Goal: Task Accomplishment & Management: Manage account settings

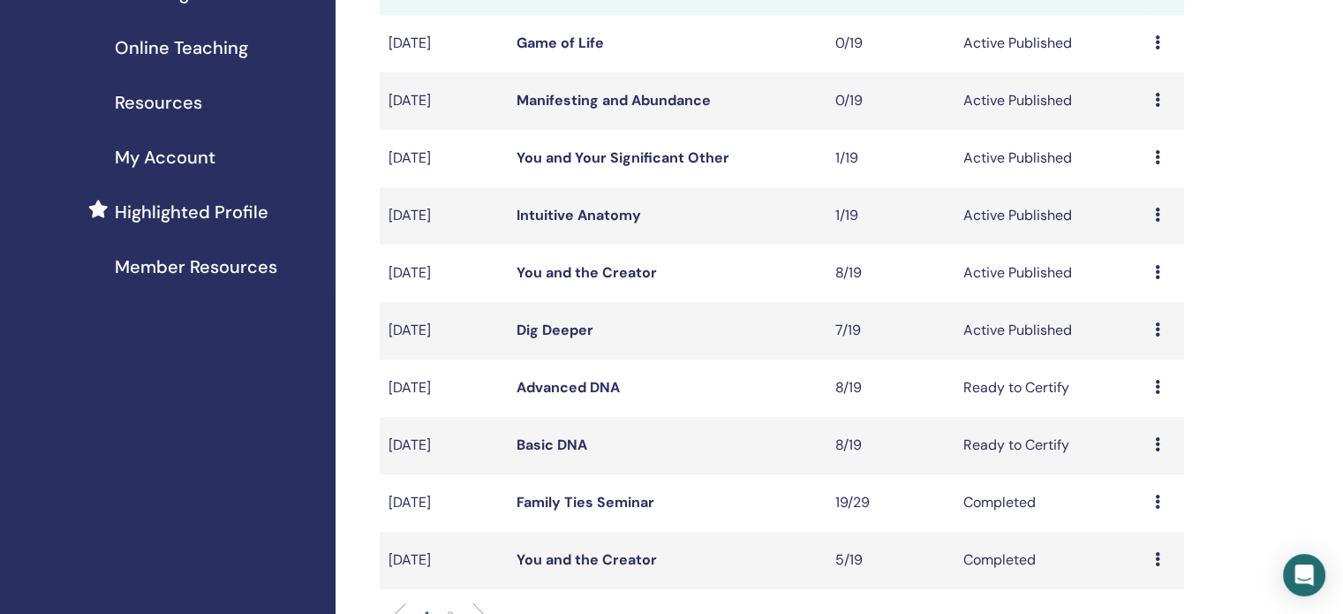
scroll to position [318, 0]
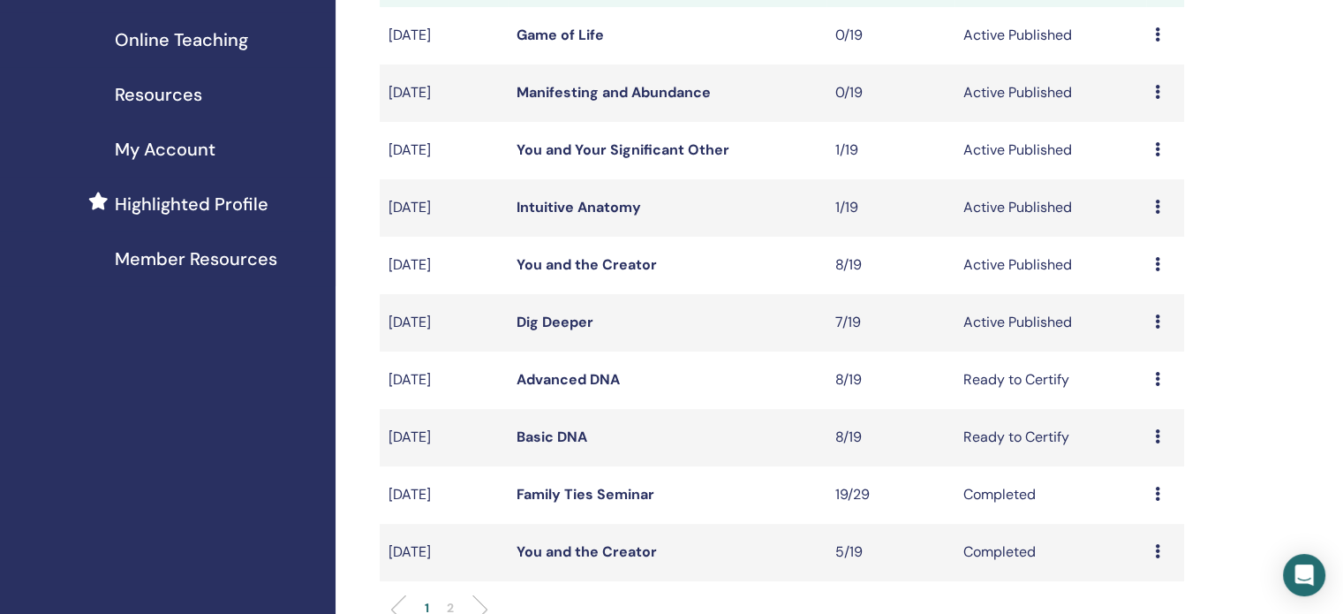
click at [569, 324] on link "Dig Deeper" at bounding box center [555, 322] width 77 height 19
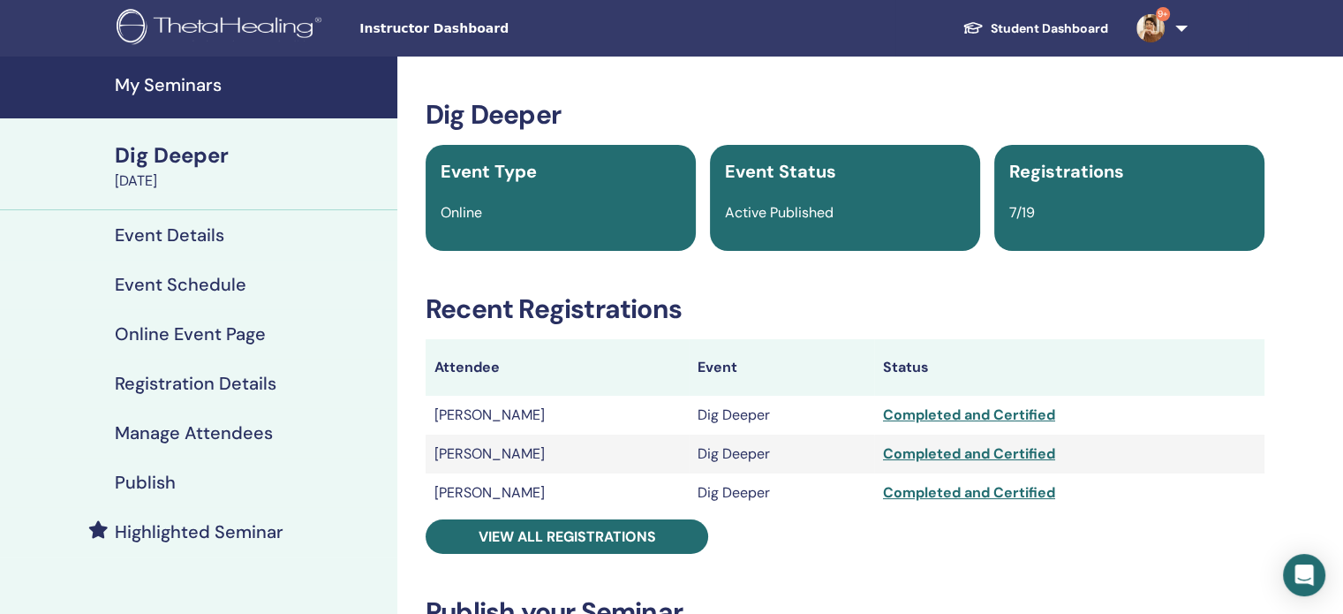
click at [254, 431] on h4 "Manage Attendees" at bounding box center [194, 432] width 158 height 21
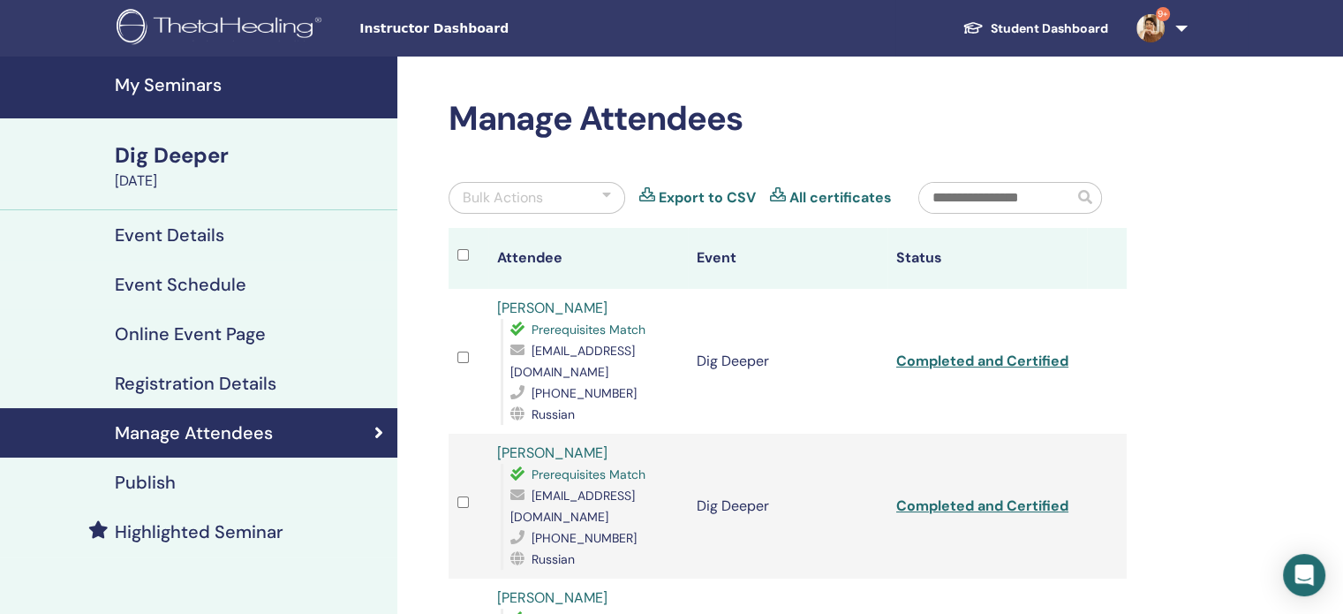
click at [182, 86] on h4 "My Seminars" at bounding box center [251, 84] width 272 height 21
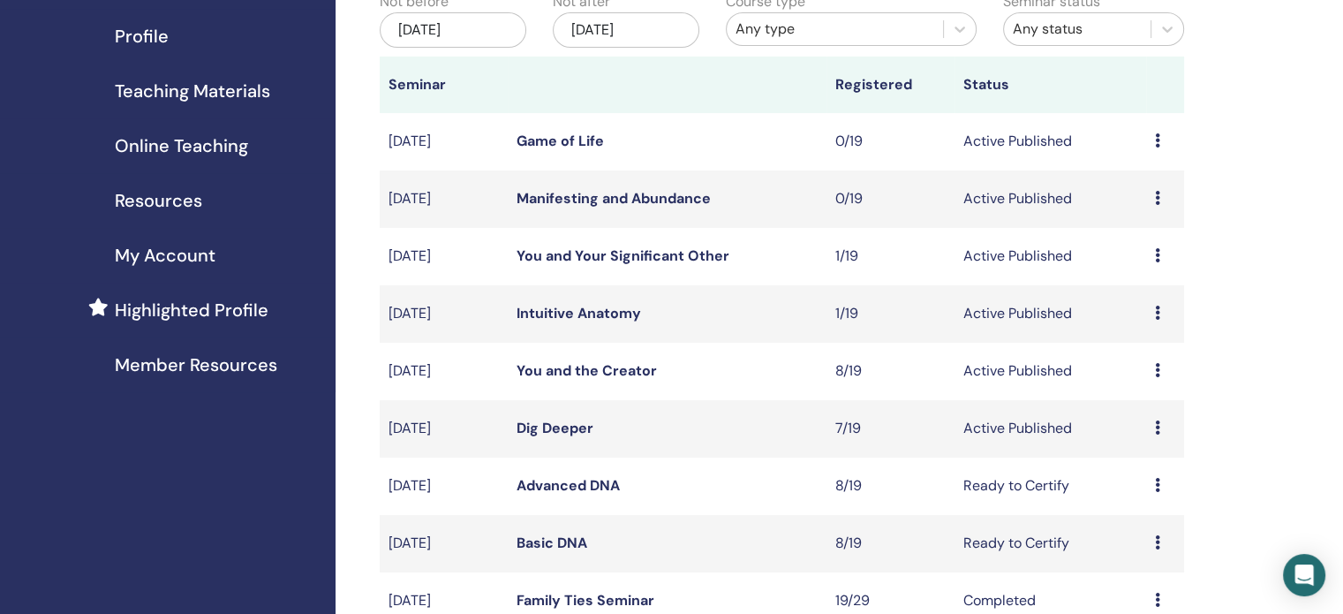
scroll to position [247, 0]
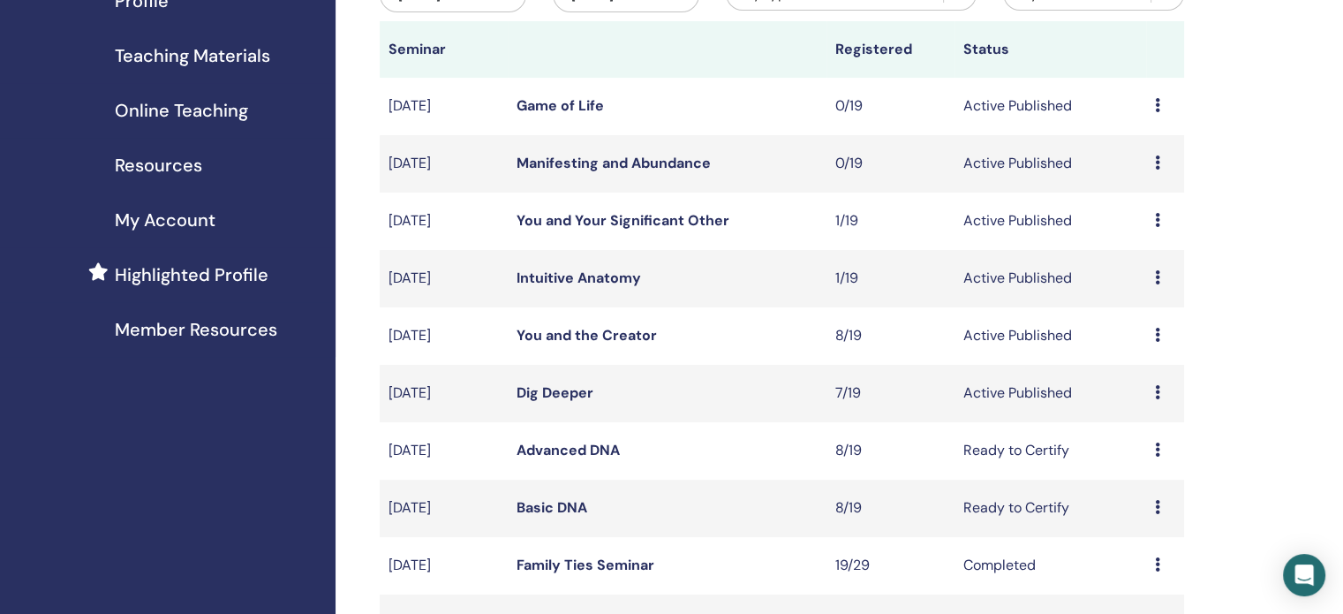
click at [584, 278] on link "Intuitive Anatomy" at bounding box center [579, 277] width 125 height 19
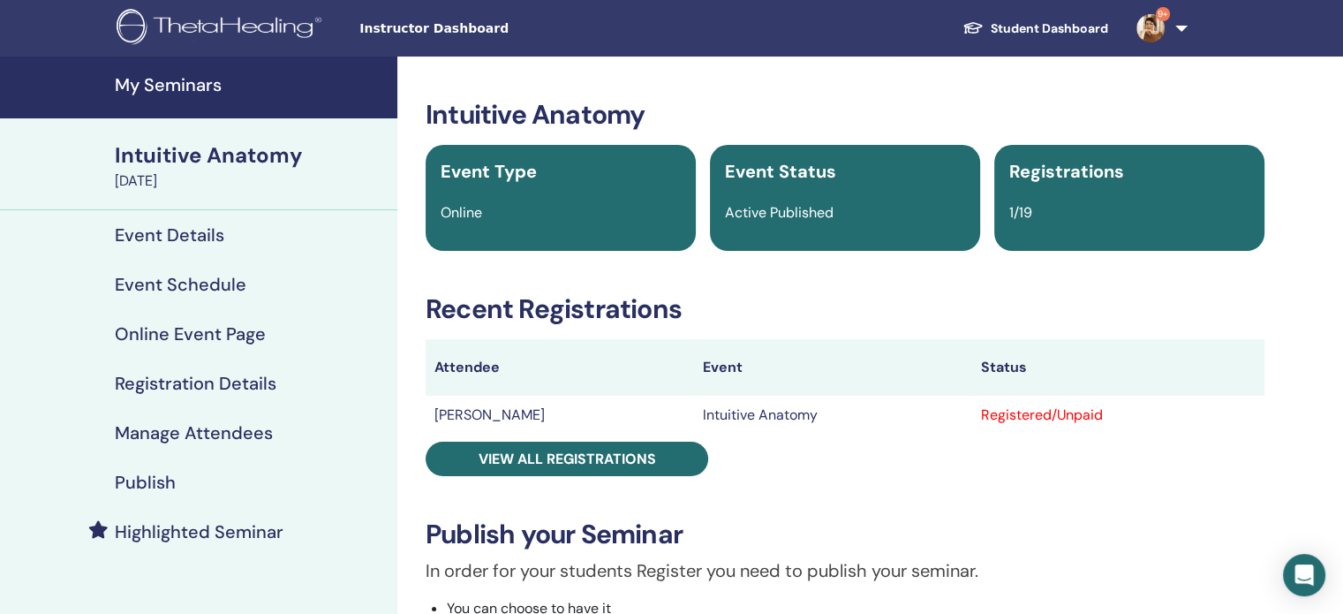
click at [163, 437] on h4 "Manage Attendees" at bounding box center [194, 432] width 158 height 21
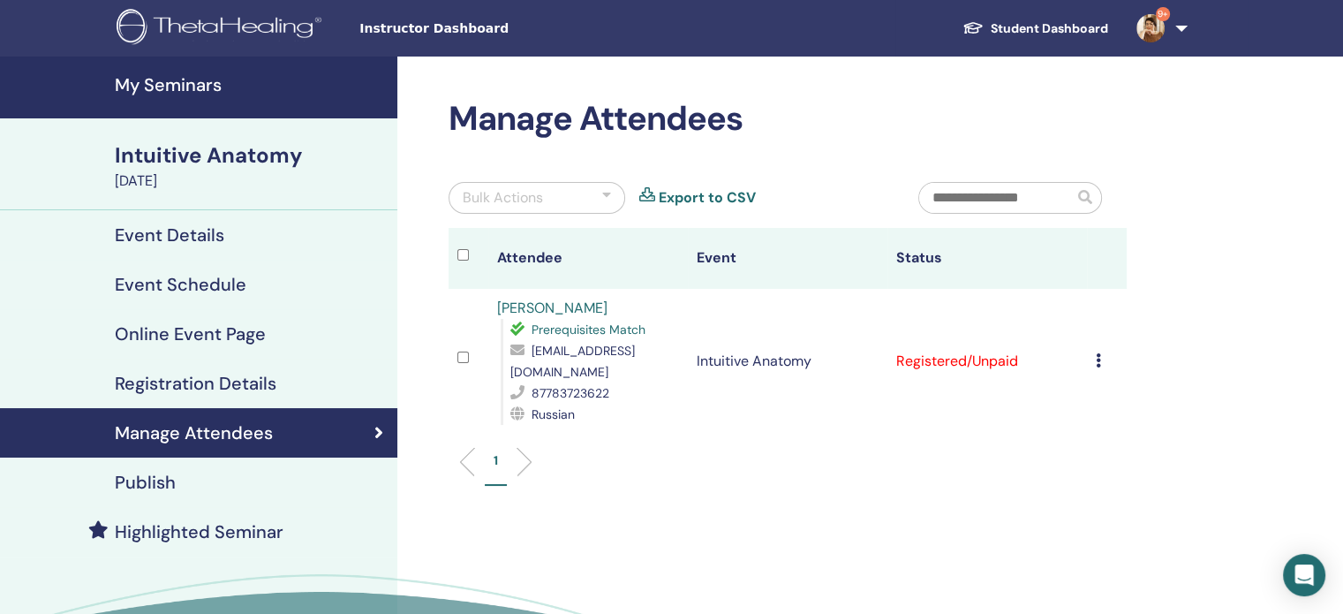
click at [198, 84] on h4 "My Seminars" at bounding box center [251, 84] width 272 height 21
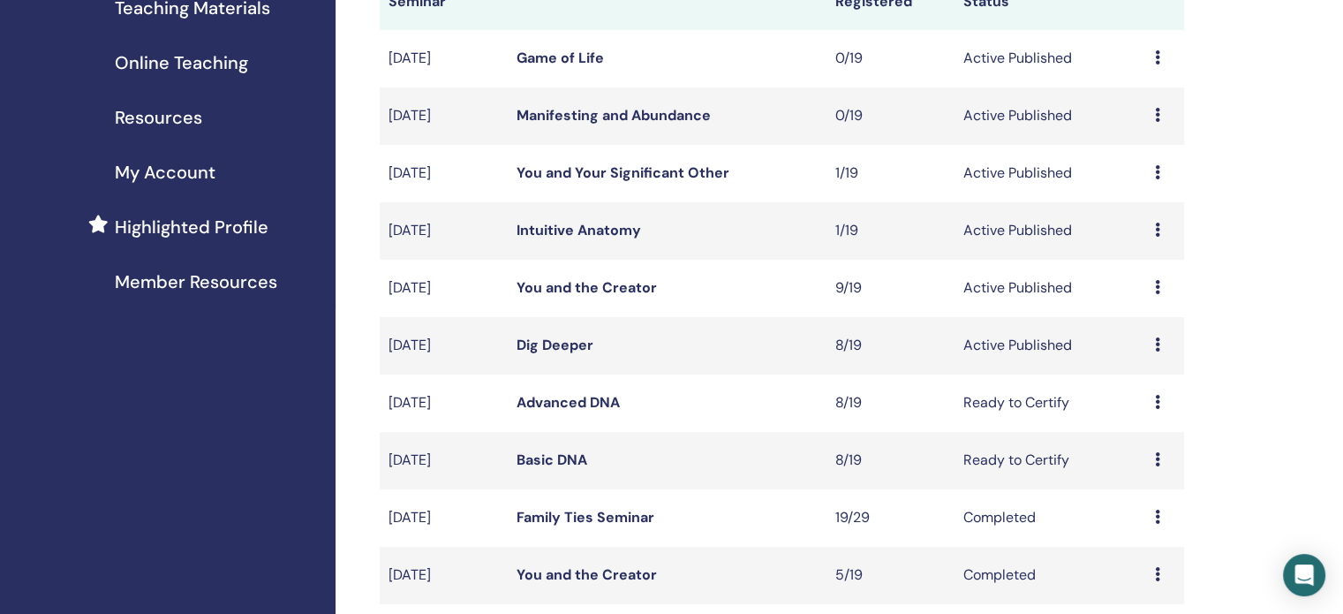
scroll to position [353, 0]
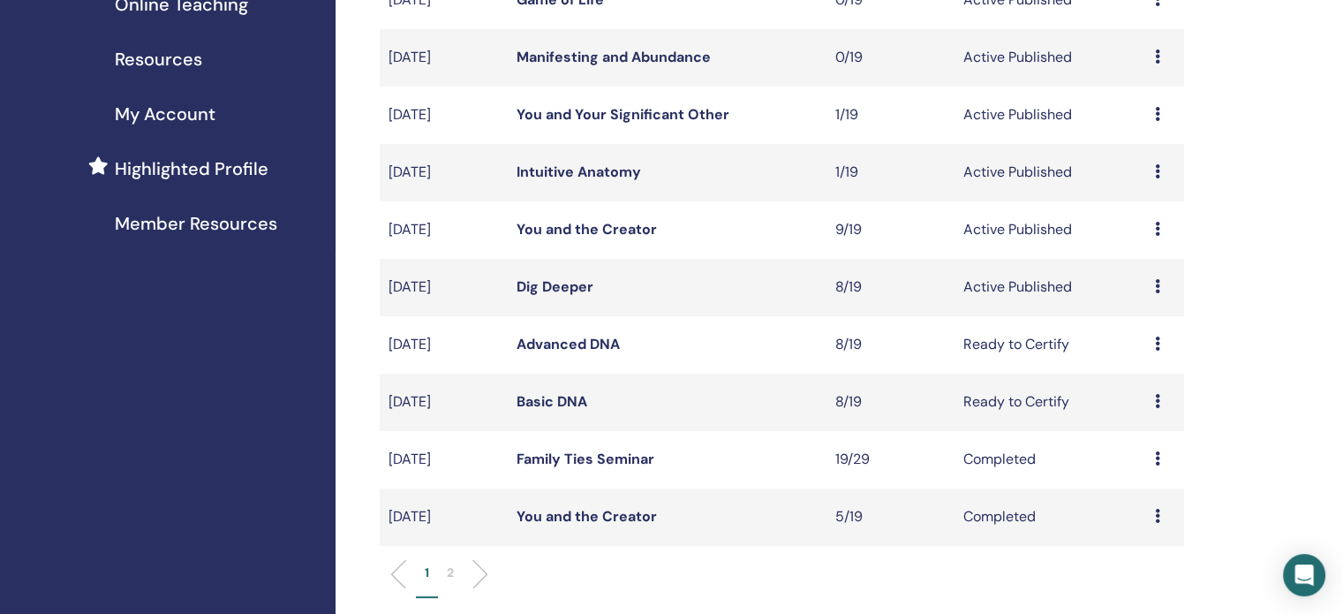
click at [562, 289] on link "Dig Deeper" at bounding box center [555, 286] width 77 height 19
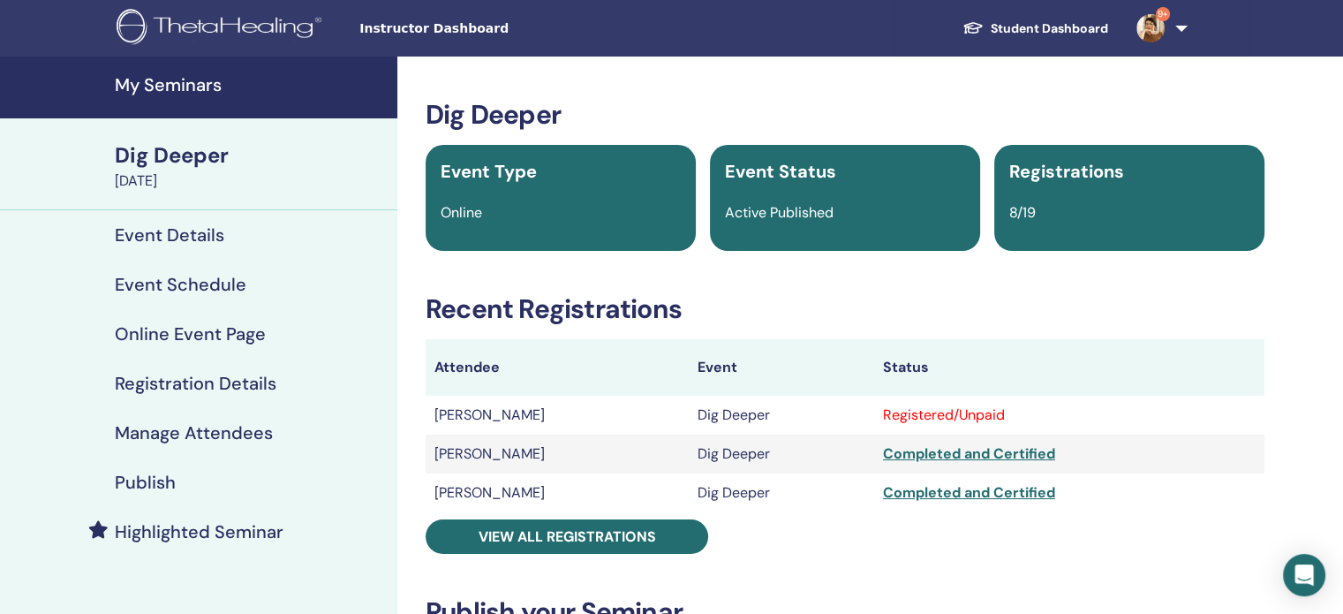
click at [201, 434] on h4 "Manage Attendees" at bounding box center [194, 432] width 158 height 21
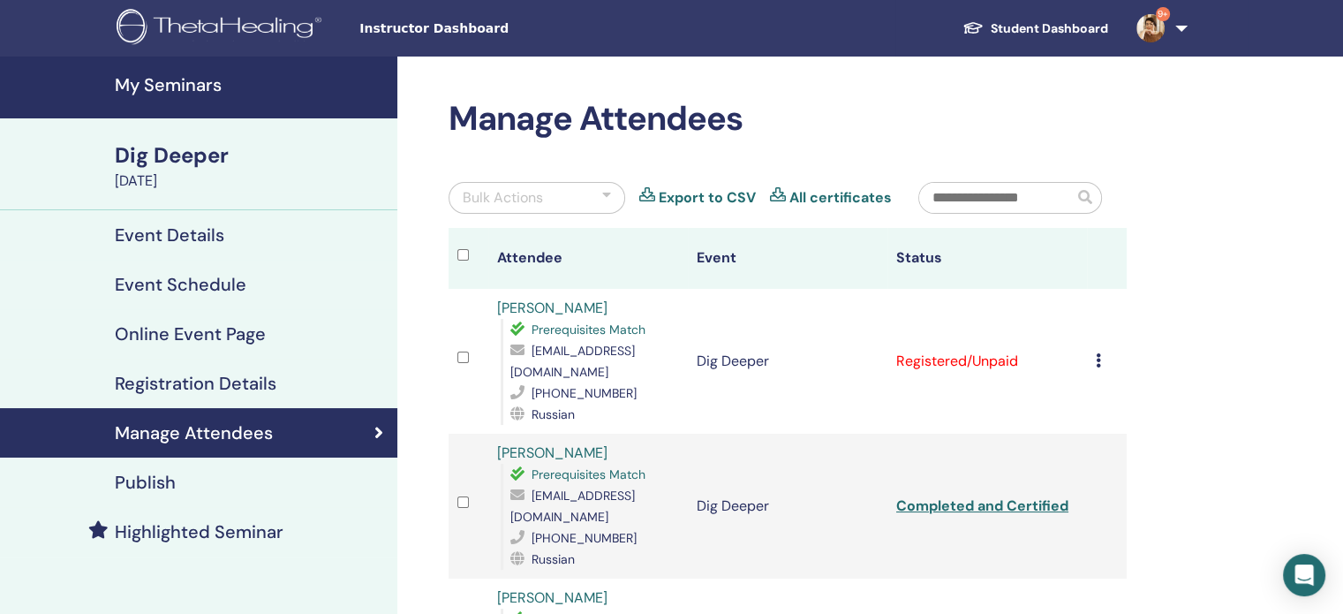
click at [1096, 353] on icon at bounding box center [1098, 360] width 5 height 14
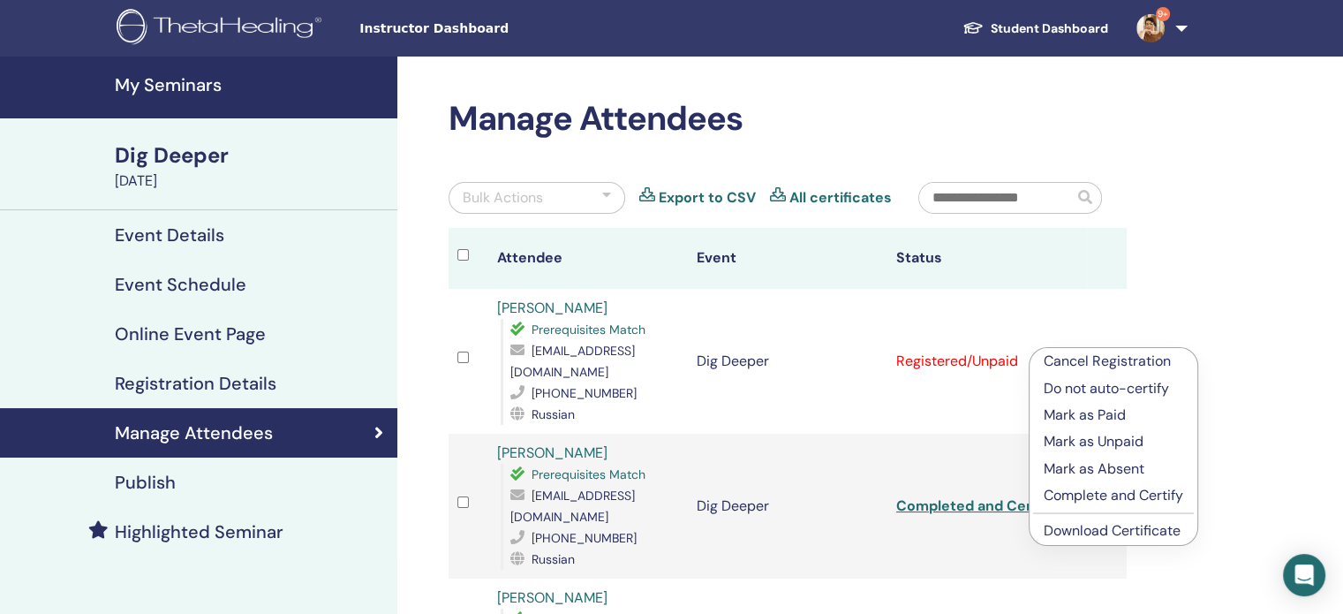
click at [1074, 492] on p "Complete and Certify" at bounding box center [1114, 495] width 140 height 21
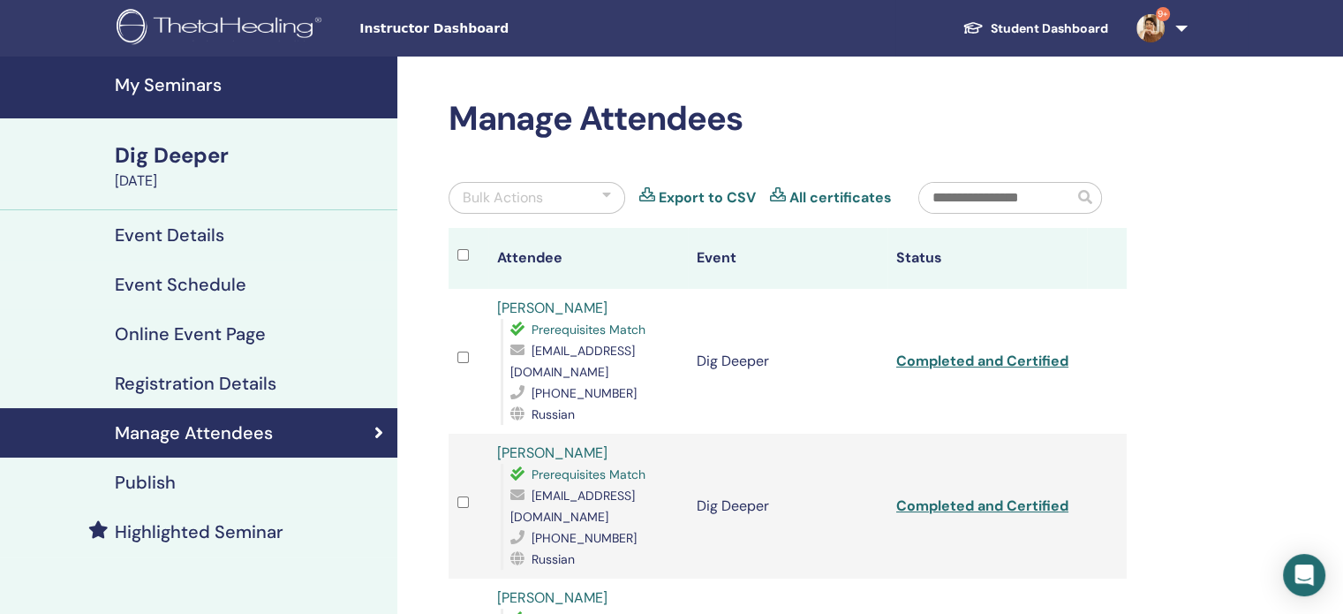
click at [182, 79] on h4 "My Seminars" at bounding box center [251, 84] width 272 height 21
